Goal: Information Seeking & Learning: Learn about a topic

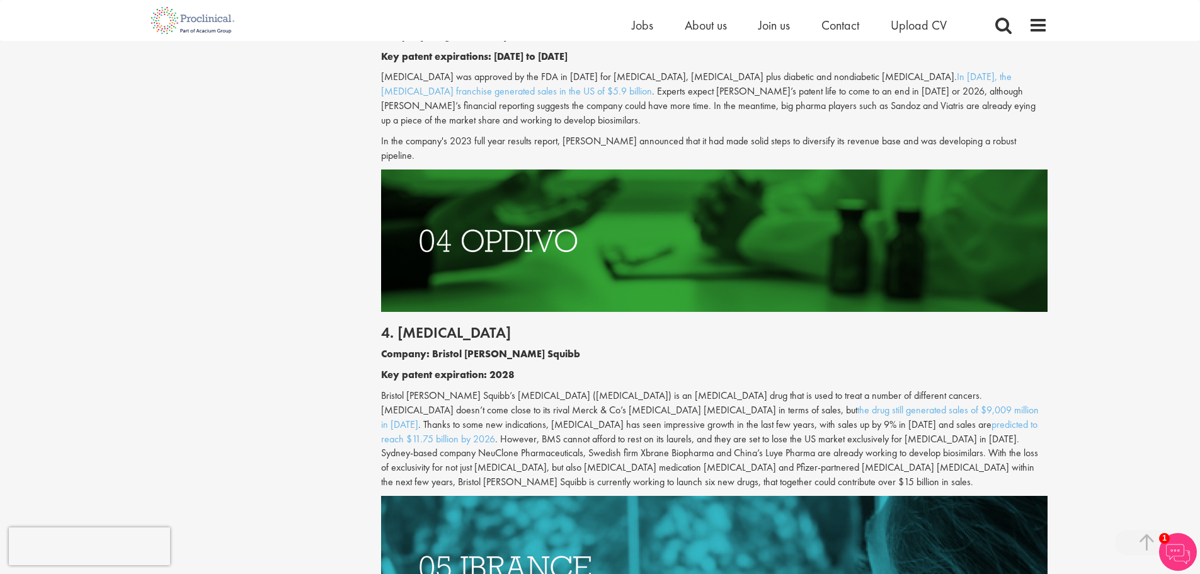
scroll to position [1826, 0]
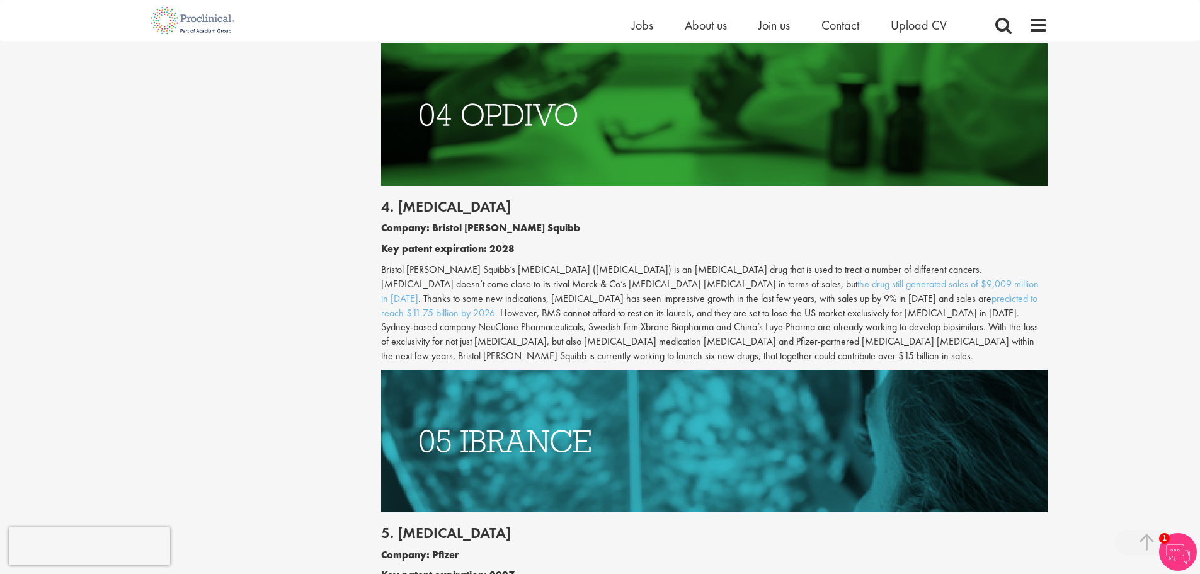
drag, startPoint x: 870, startPoint y: 282, endPoint x: 855, endPoint y: 287, distance: 15.3
click at [855, 287] on p "Bristol [PERSON_NAME] Squibb’s [MEDICAL_DATA] ([MEDICAL_DATA]) is an [MEDICAL_D…" at bounding box center [714, 313] width 666 height 101
drag, startPoint x: 736, startPoint y: 317, endPoint x: 635, endPoint y: 327, distance: 100.6
click at [635, 327] on p "Bristol [PERSON_NAME] Squibb’s [MEDICAL_DATA] ([MEDICAL_DATA]) is an [MEDICAL_D…" at bounding box center [714, 313] width 666 height 101
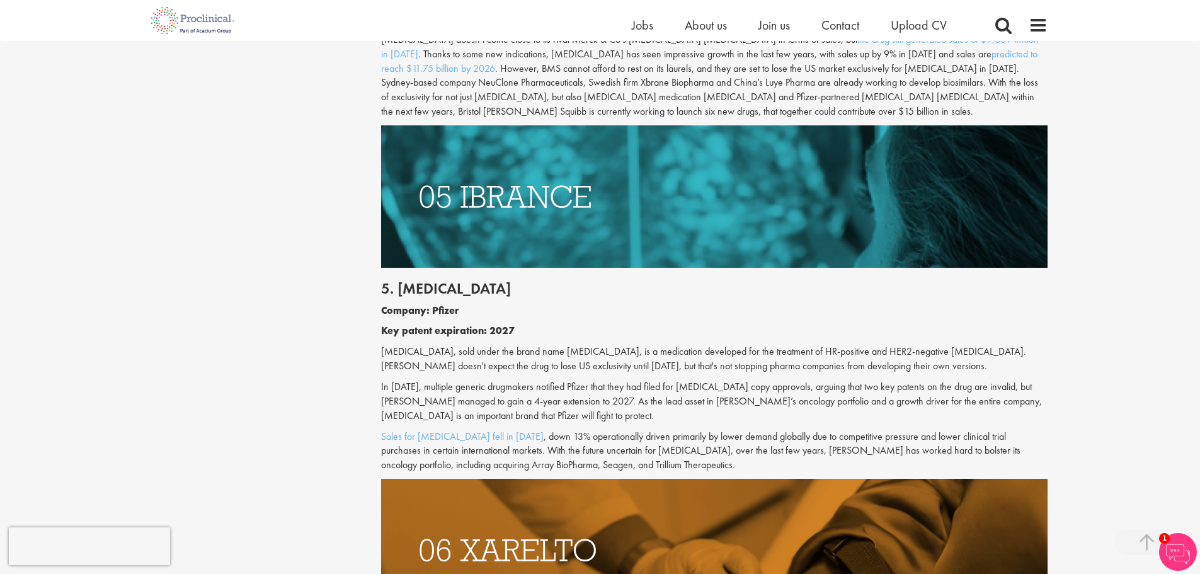
scroll to position [2141, 0]
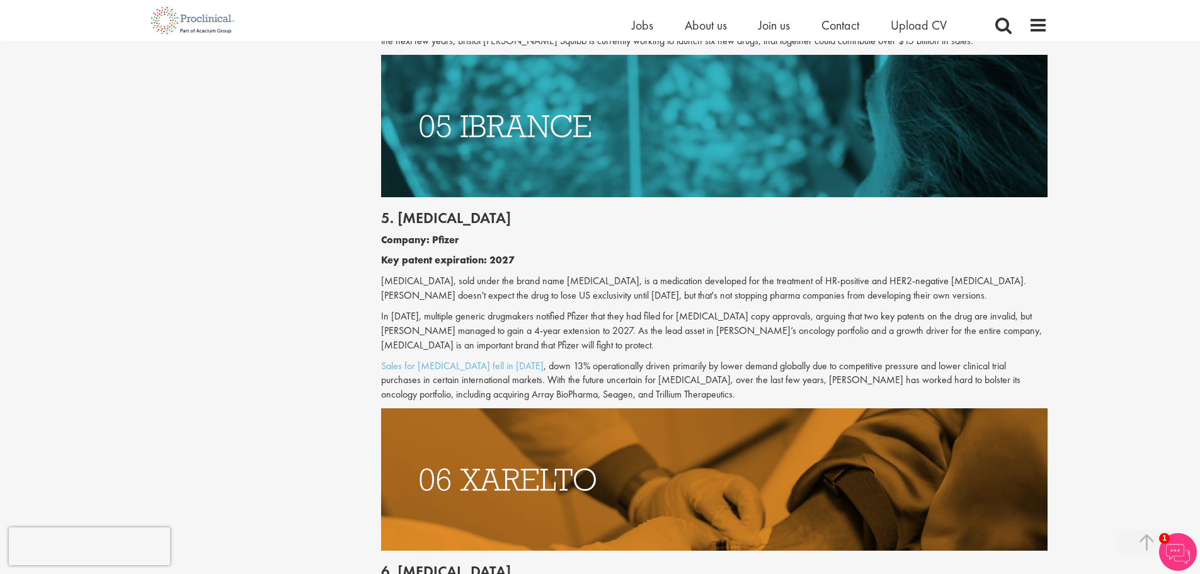
drag, startPoint x: 877, startPoint y: 290, endPoint x: 851, endPoint y: 293, distance: 25.9
click at [851, 309] on p "In [DATE], multiple generic drugmakers notified Pfizer that they had filed for …" at bounding box center [714, 330] width 666 height 43
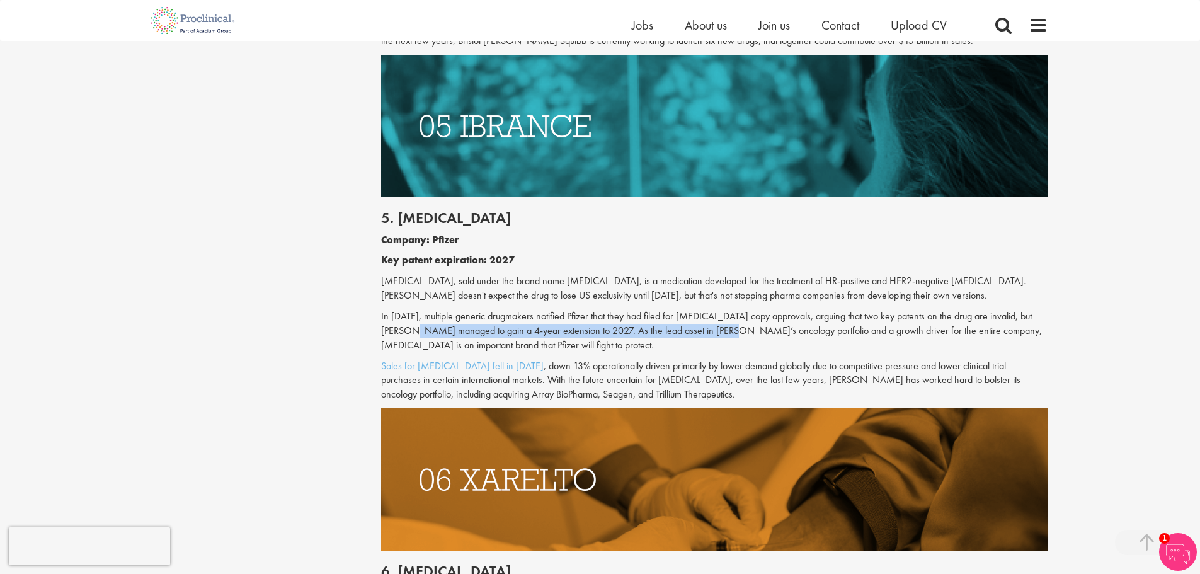
drag, startPoint x: 431, startPoint y: 308, endPoint x: 722, endPoint y: 300, distance: 290.4
click at [722, 309] on p "In [DATE], multiple generic drugmakers notified Pfizer that they had filed for …" at bounding box center [714, 330] width 666 height 43
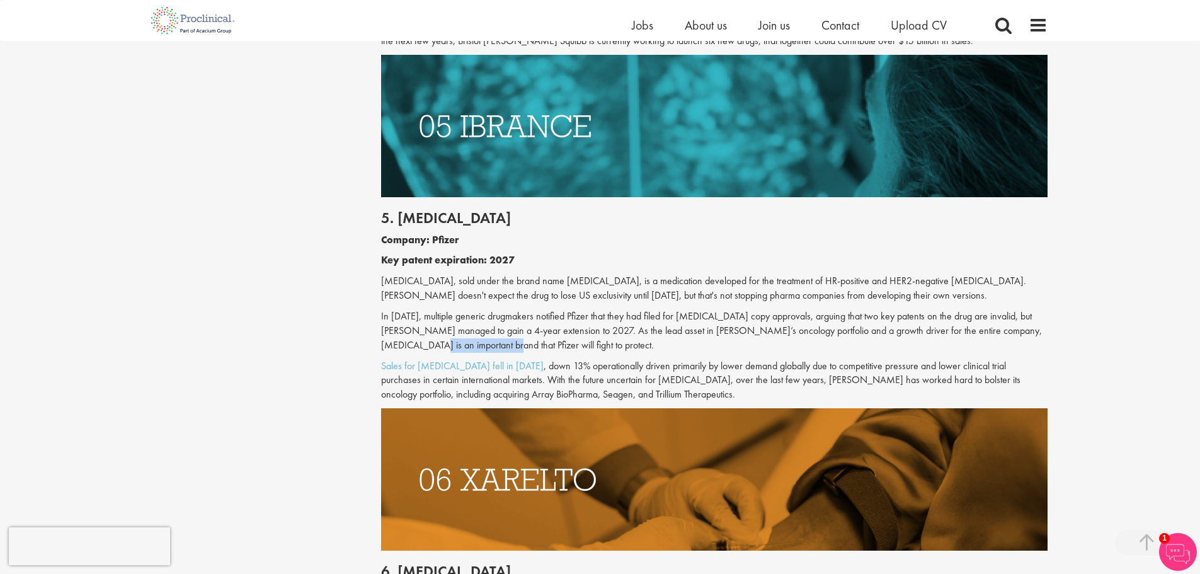
drag, startPoint x: 402, startPoint y: 314, endPoint x: 465, endPoint y: 316, distance: 63.6
click at [465, 316] on p "In [DATE], multiple generic drugmakers notified Pfizer that they had filed for …" at bounding box center [714, 330] width 666 height 43
